Goal: Contribute content

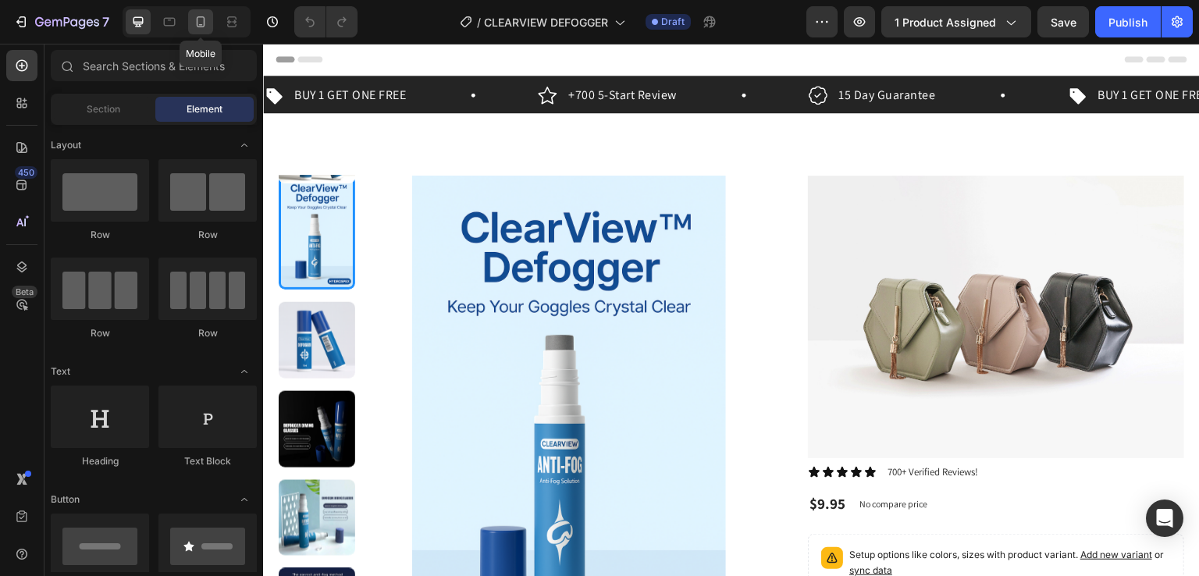
click at [207, 20] on icon at bounding box center [201, 22] width 16 height 16
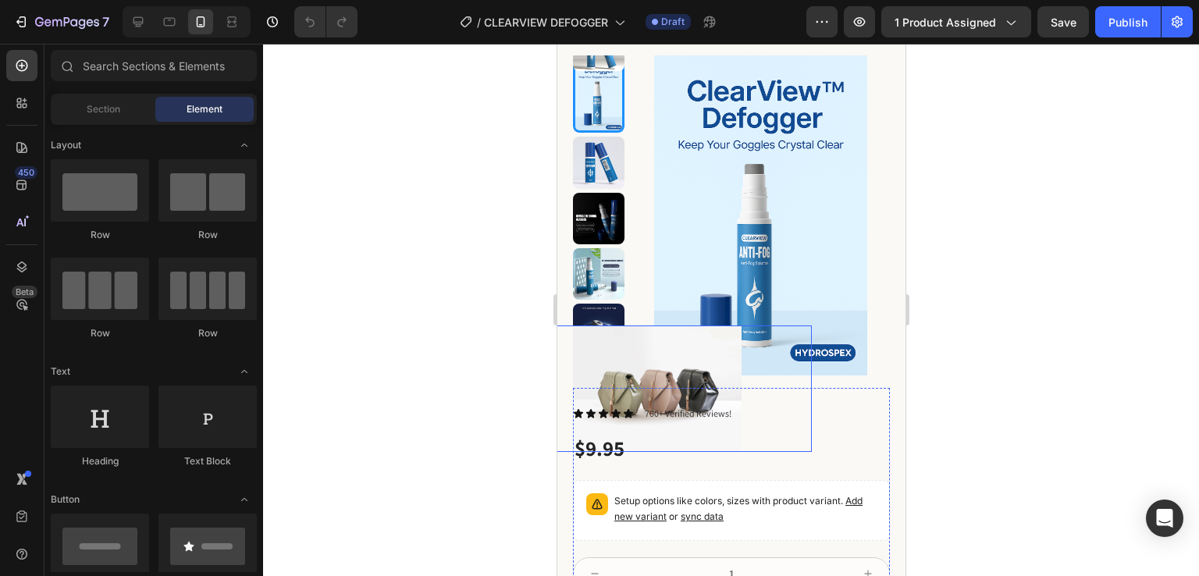
scroll to position [74, 0]
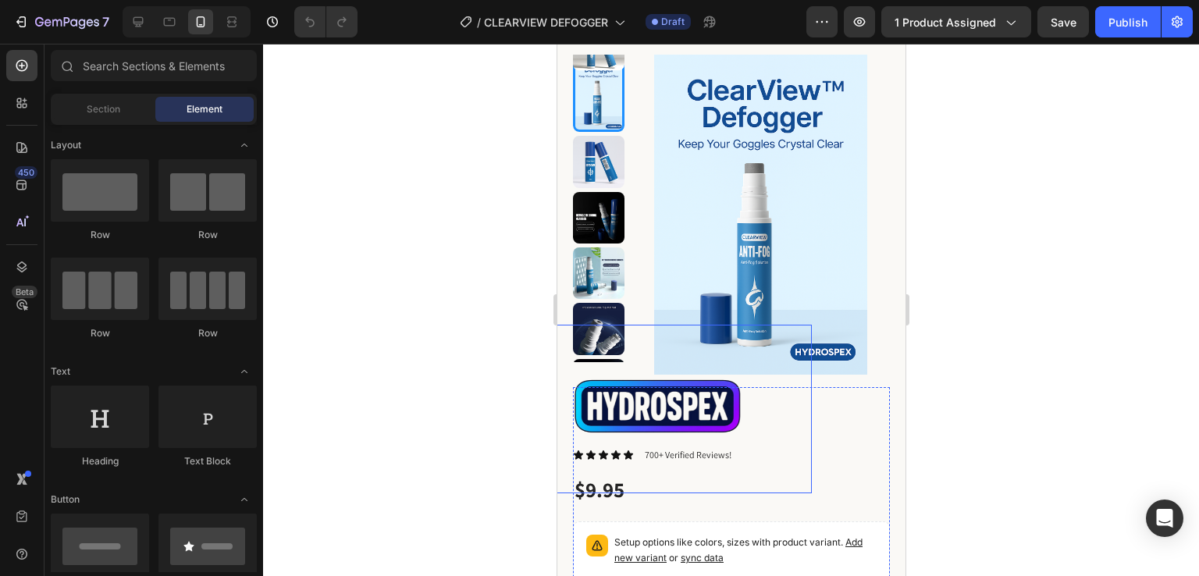
click at [694, 417] on img at bounding box center [656, 409] width 169 height 169
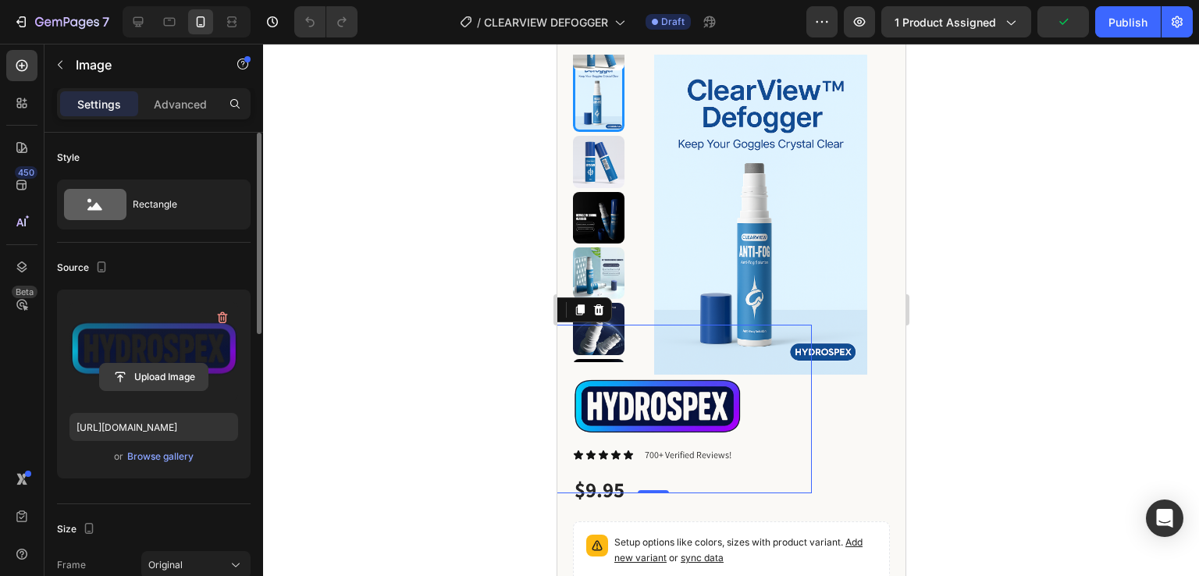
click at [174, 383] on input "file" at bounding box center [154, 377] width 108 height 27
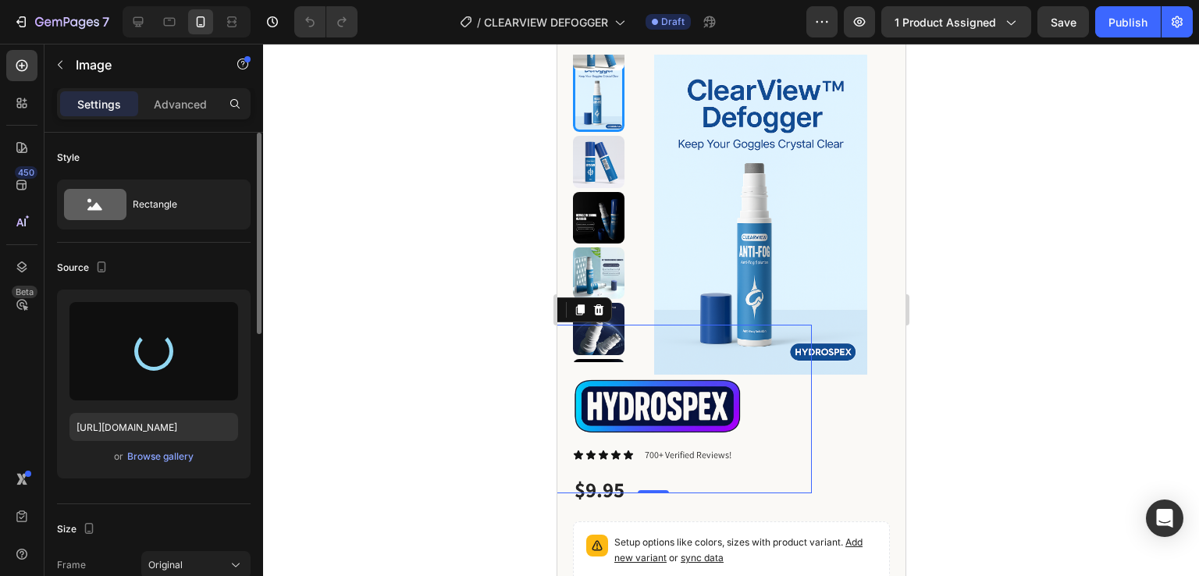
type input "[URL][DOMAIN_NAME]"
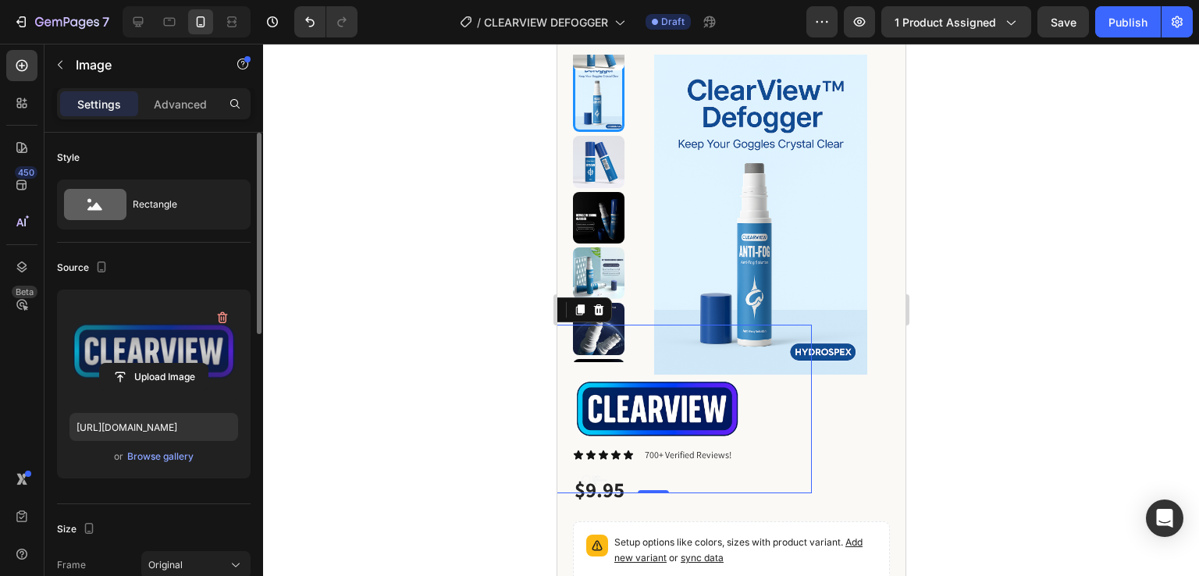
click at [513, 409] on div at bounding box center [731, 310] width 936 height 532
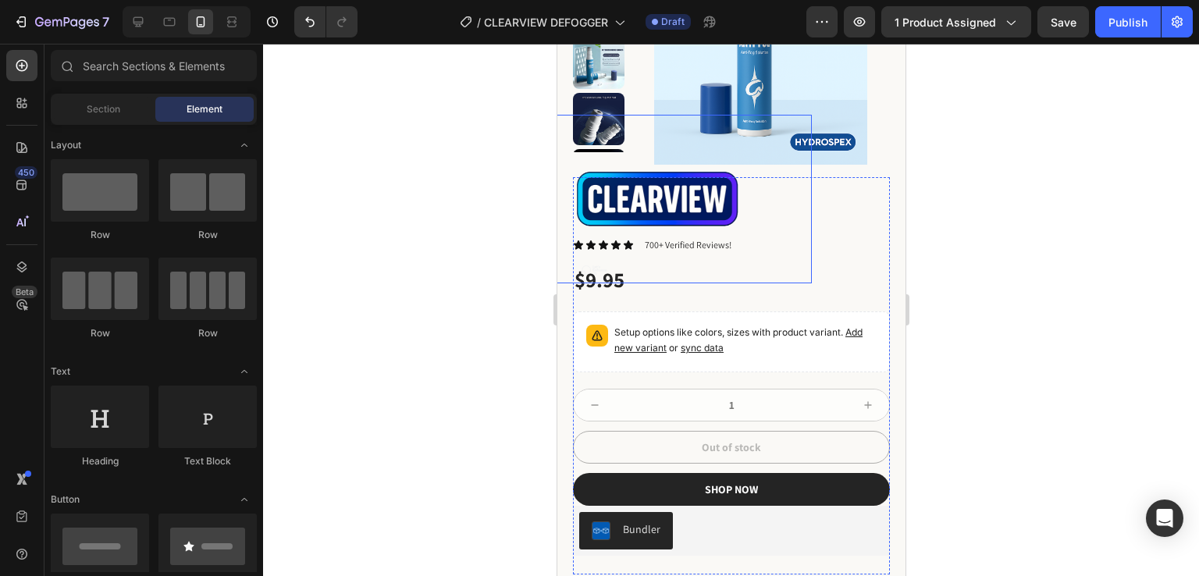
scroll to position [286, 0]
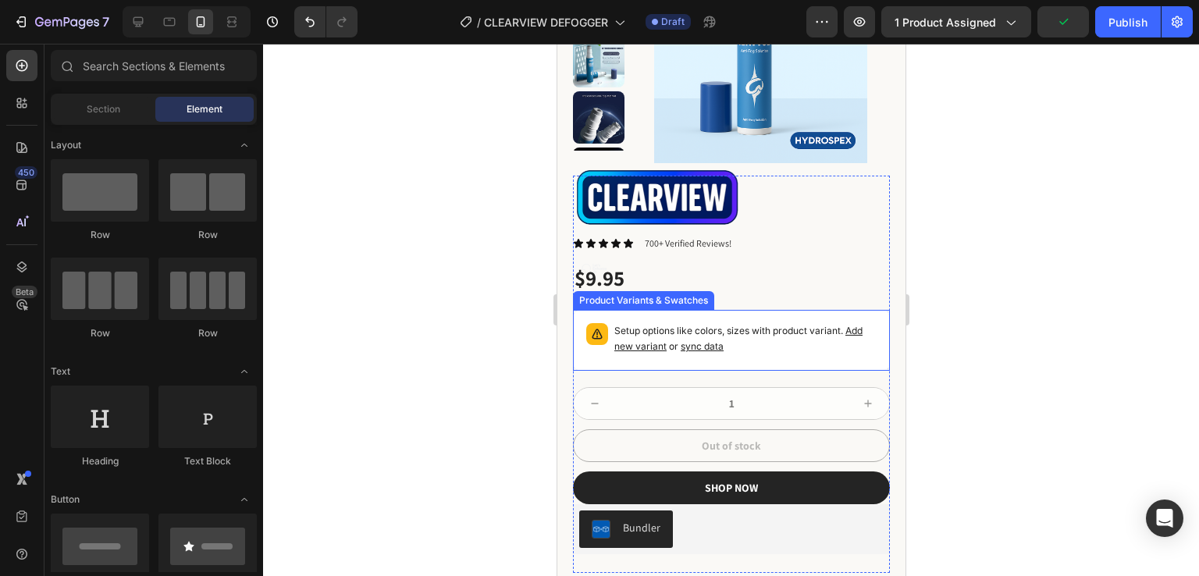
click at [746, 337] on p "Setup options like colors, sizes with product variant. Add new variant or sync …" at bounding box center [744, 338] width 262 height 31
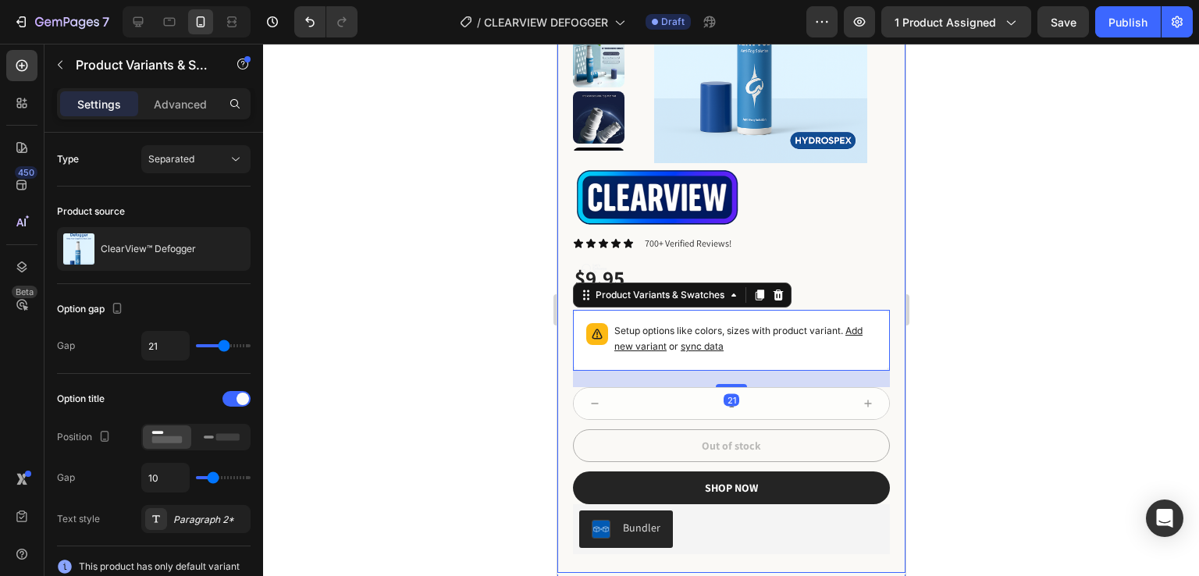
click at [348, 315] on div at bounding box center [731, 310] width 936 height 532
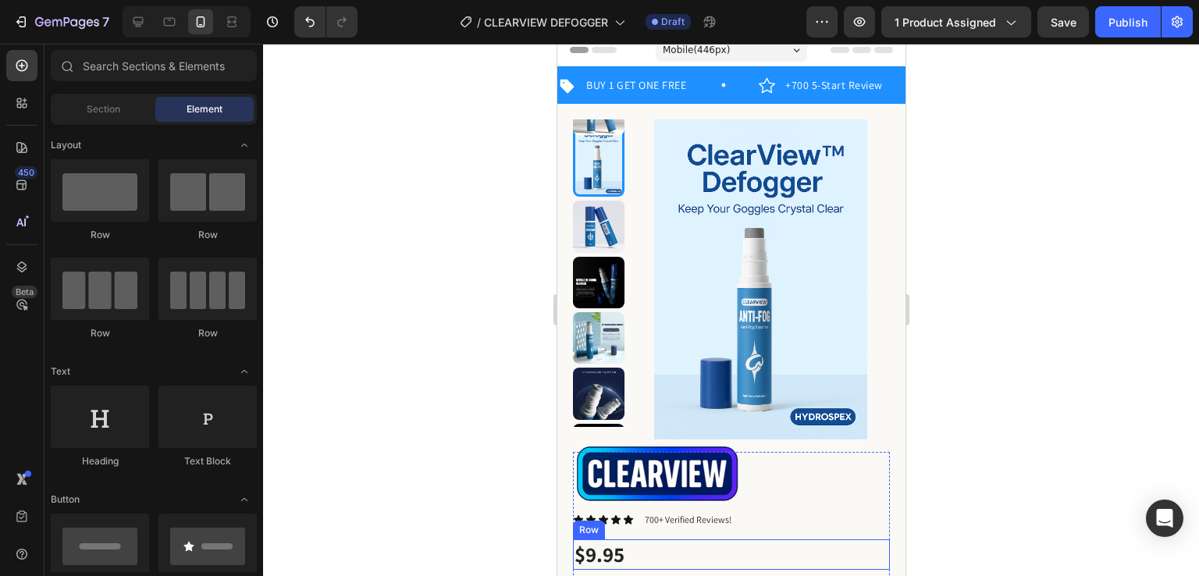
scroll to position [0, 0]
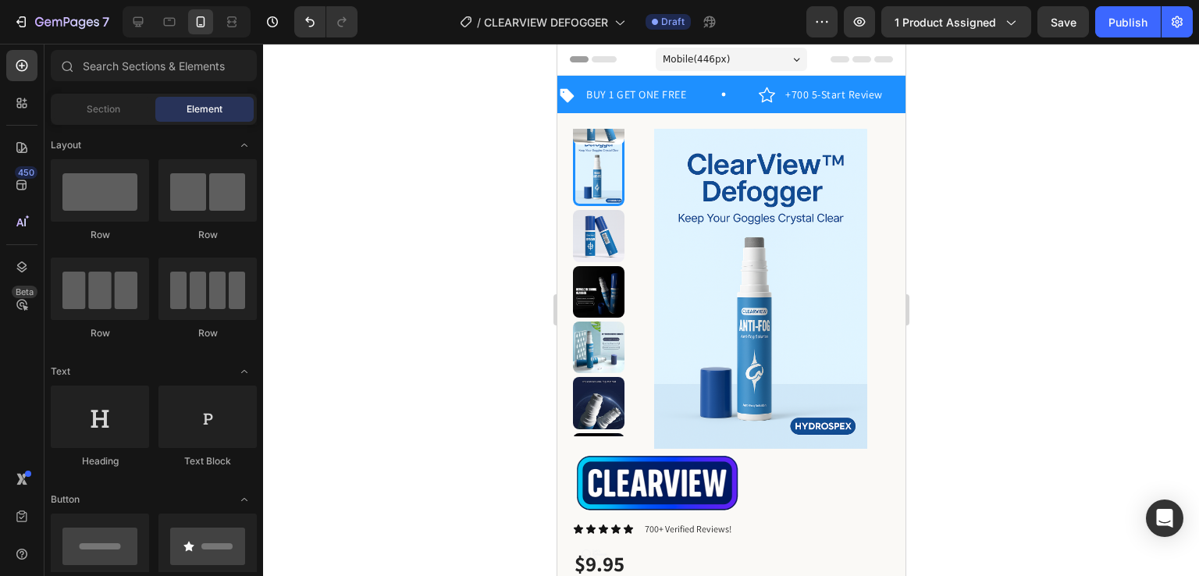
click at [287, 258] on div at bounding box center [731, 310] width 936 height 532
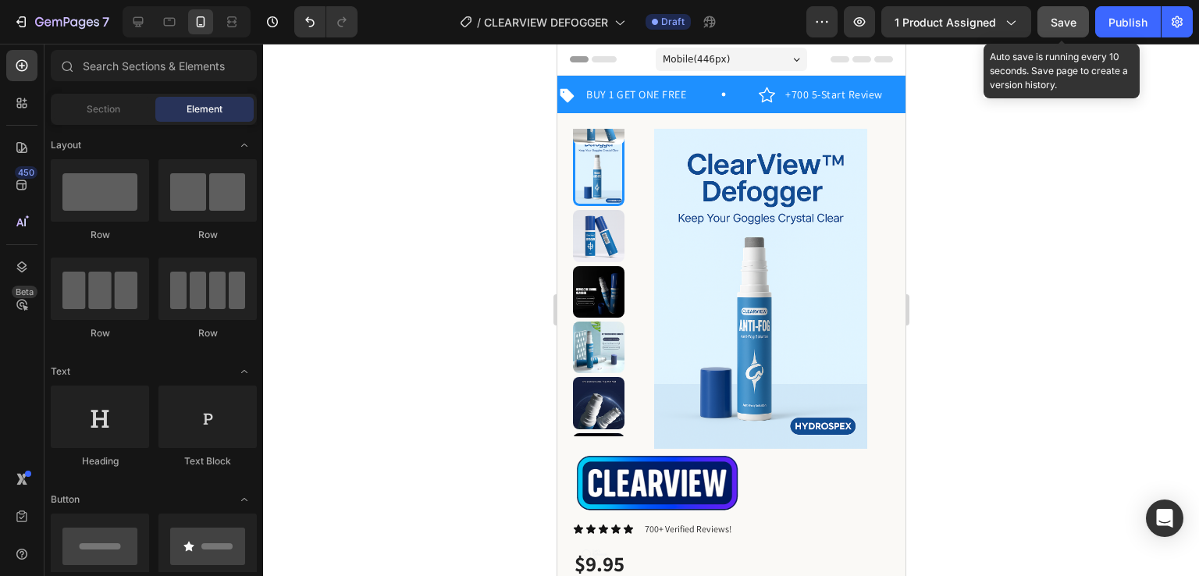
click at [1074, 23] on span "Save" at bounding box center [1063, 22] width 26 height 13
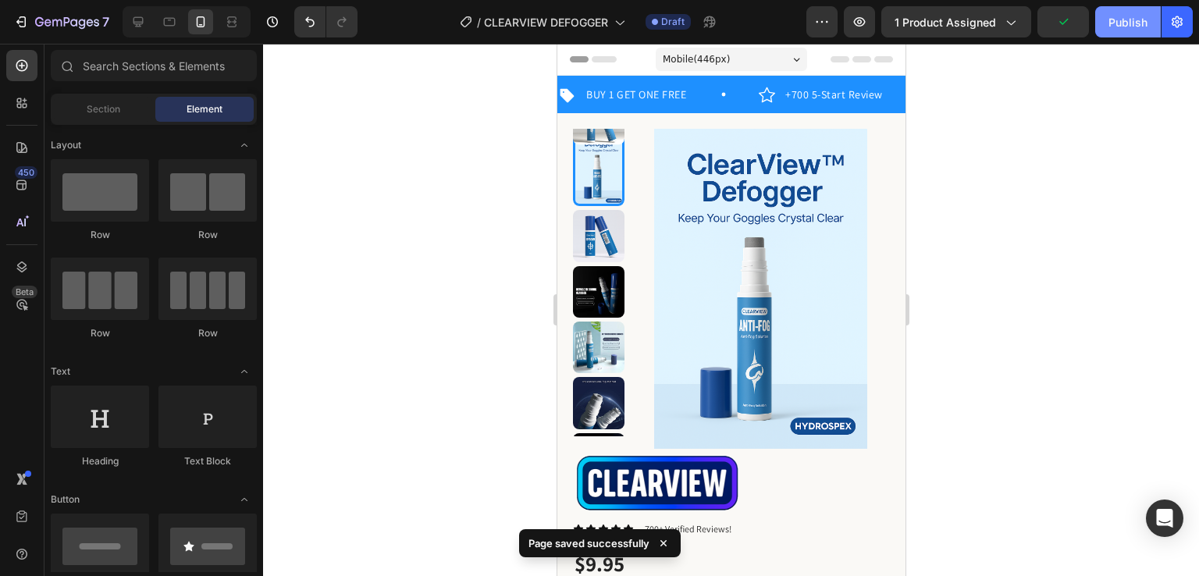
click at [1138, 29] on div "Publish" at bounding box center [1127, 22] width 39 height 16
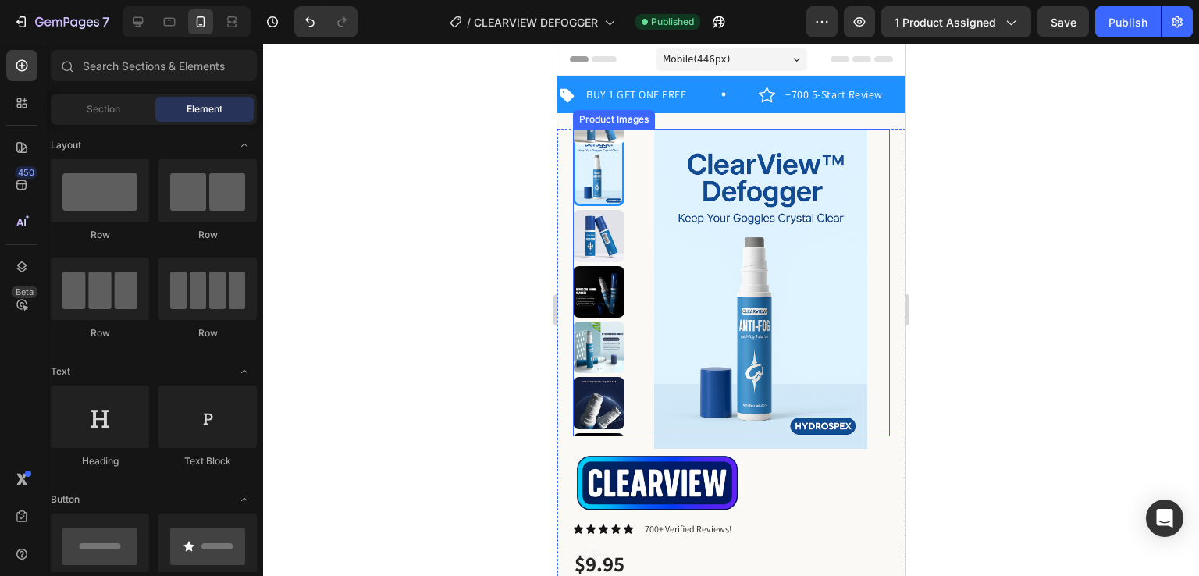
click at [413, 254] on div at bounding box center [731, 310] width 936 height 532
